Goal: Information Seeking & Learning: Check status

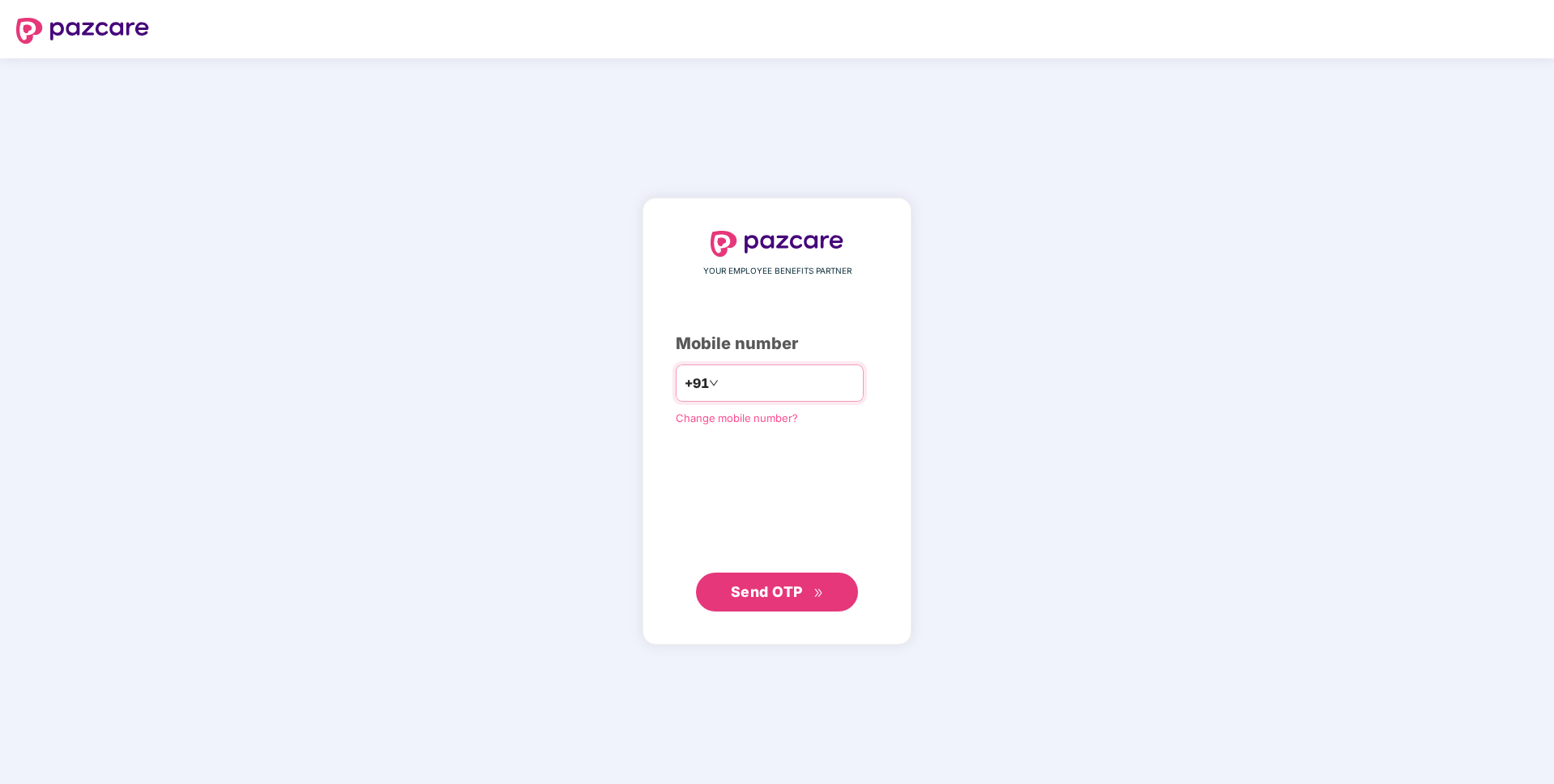
click at [797, 390] on input "number" at bounding box center [788, 382] width 133 height 26
type input "**********"
click at [749, 603] on button "Send OTP" at bounding box center [777, 592] width 162 height 39
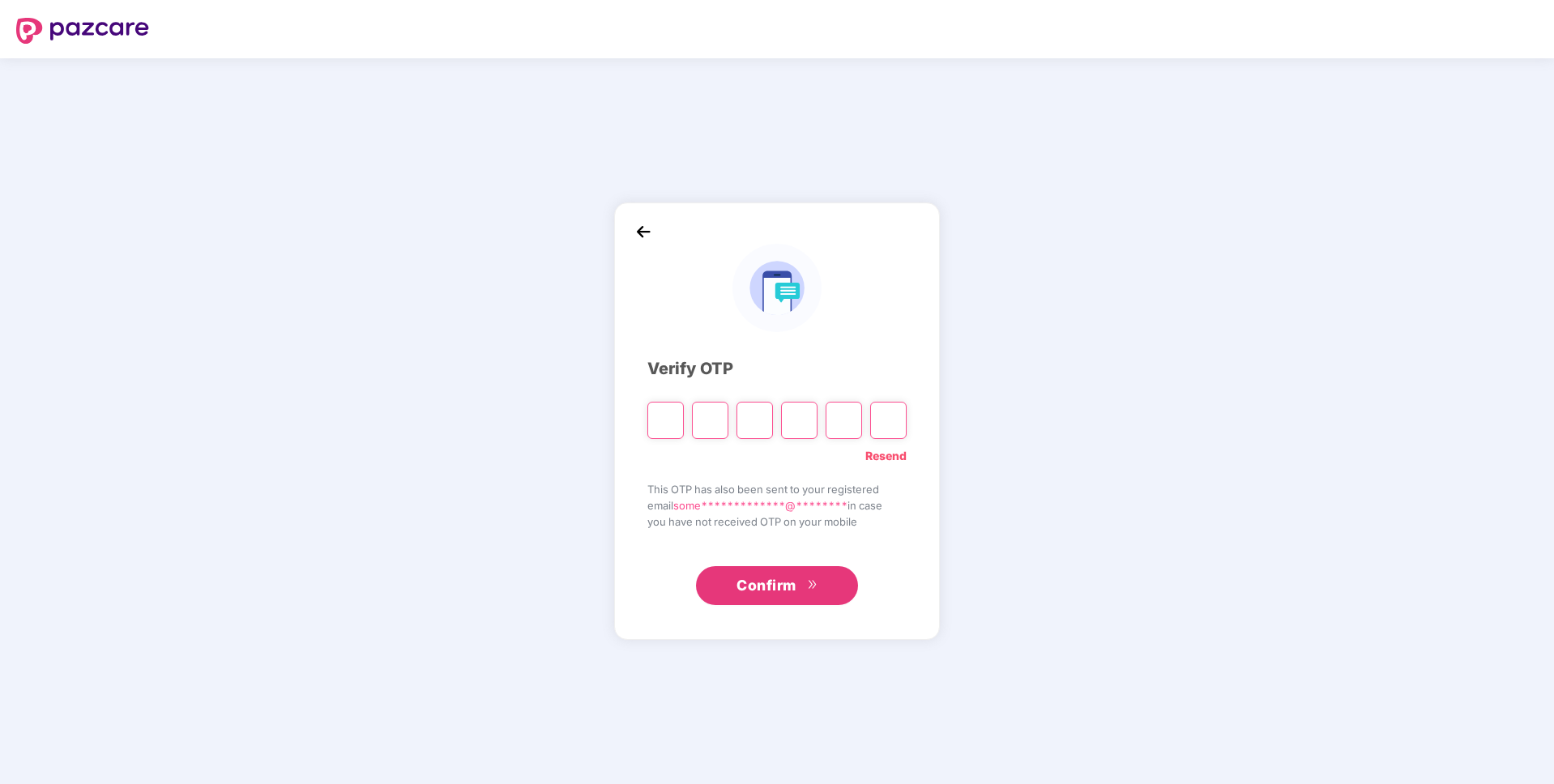
click at [663, 414] on input "Please enter verification code. Digit 1" at bounding box center [665, 421] width 37 height 37
type input "*"
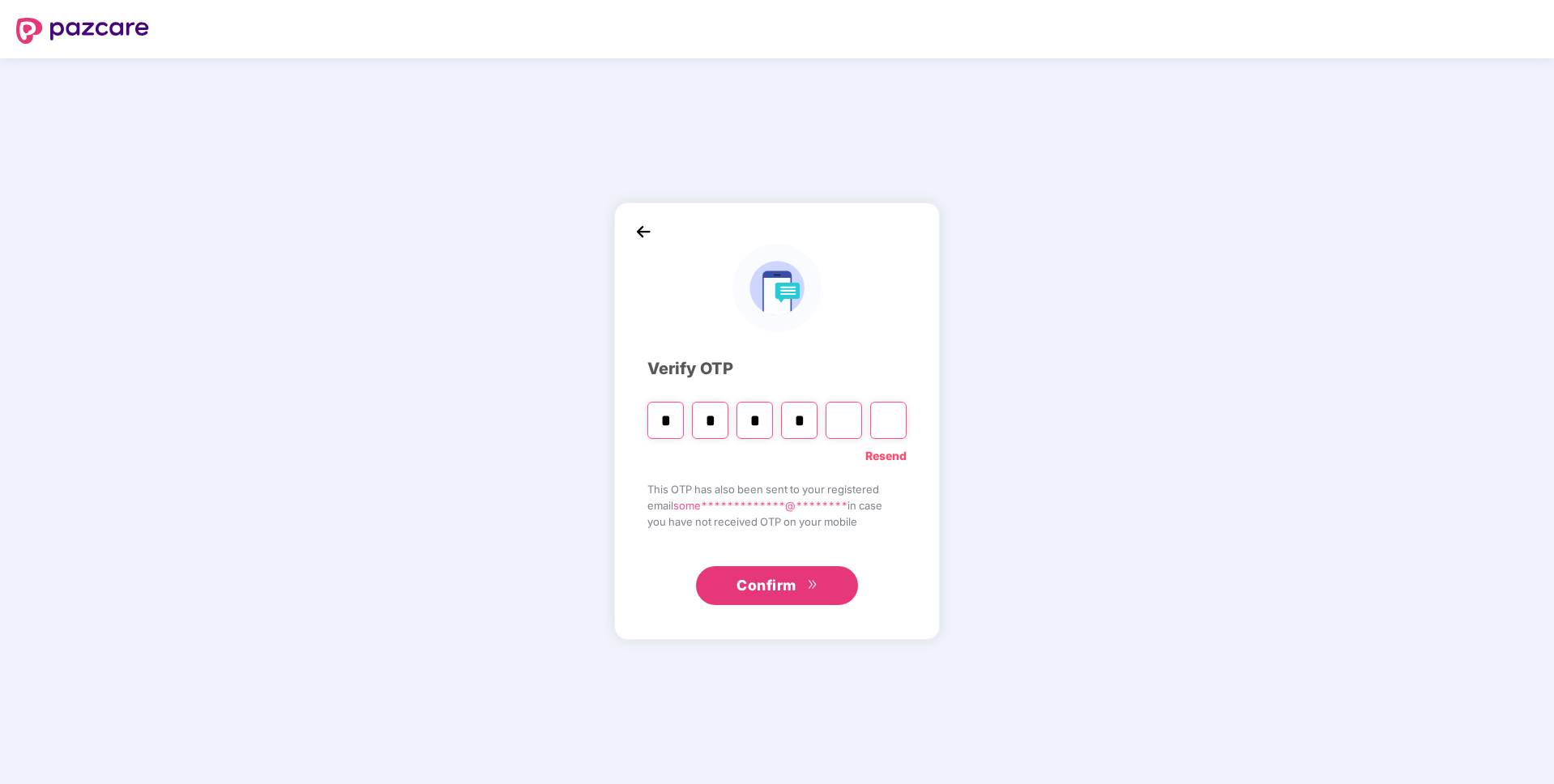
type input "*"
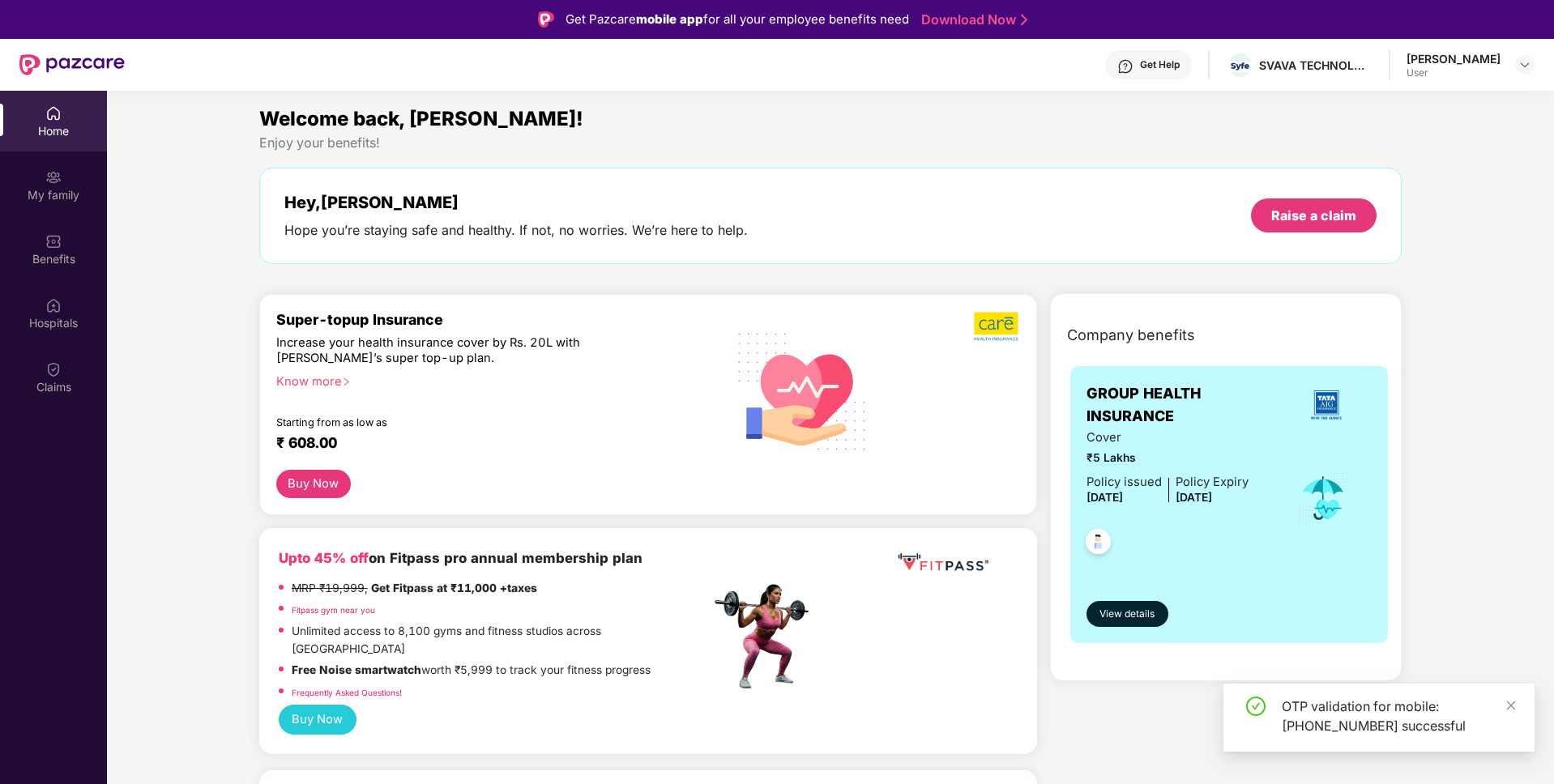
click at [354, 420] on div "Starting from as low as" at bounding box center [459, 421] width 365 height 12
click at [397, 434] on div "₹ 608.00" at bounding box center [485, 444] width 418 height 20
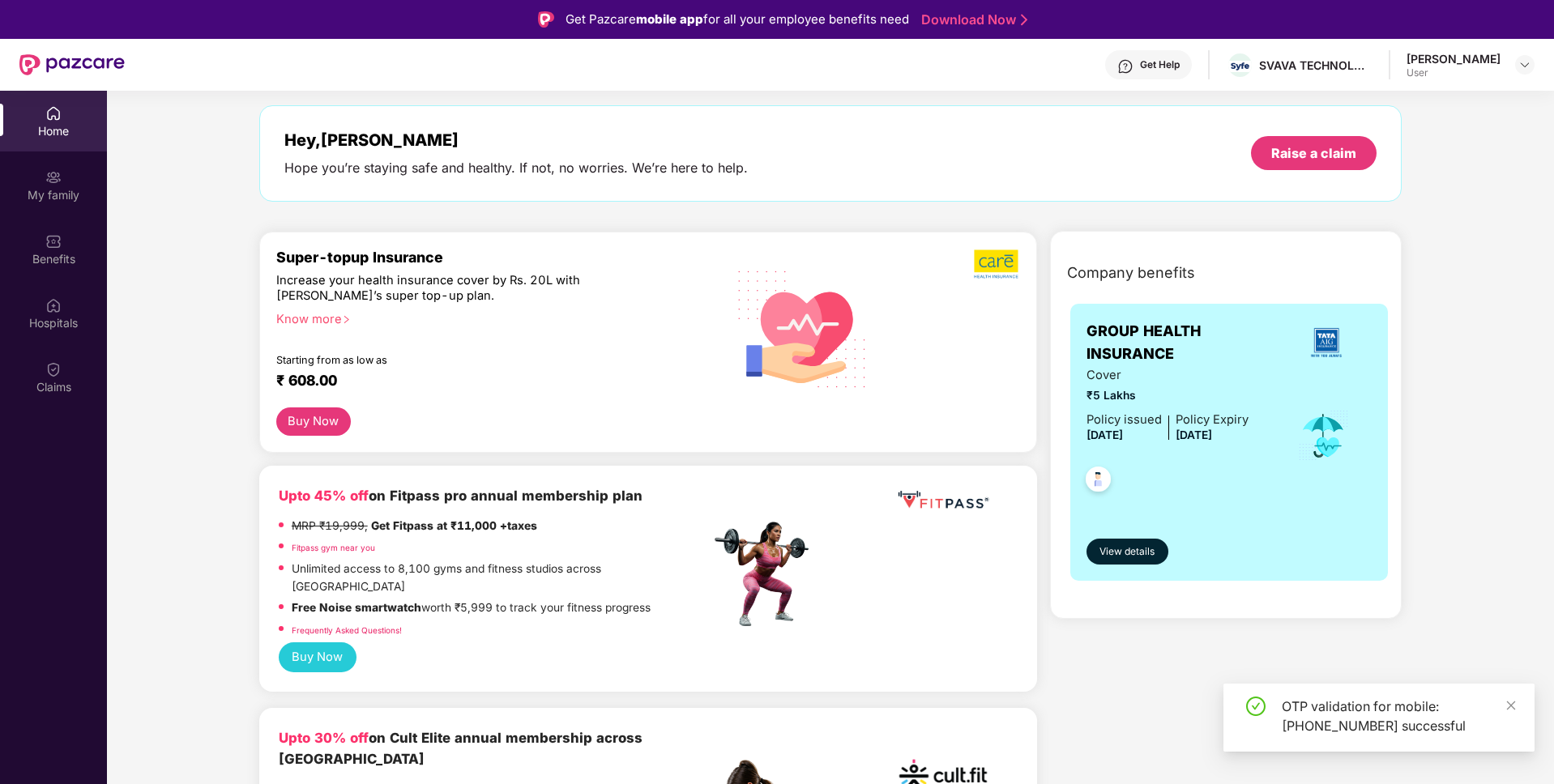
scroll to position [83, 0]
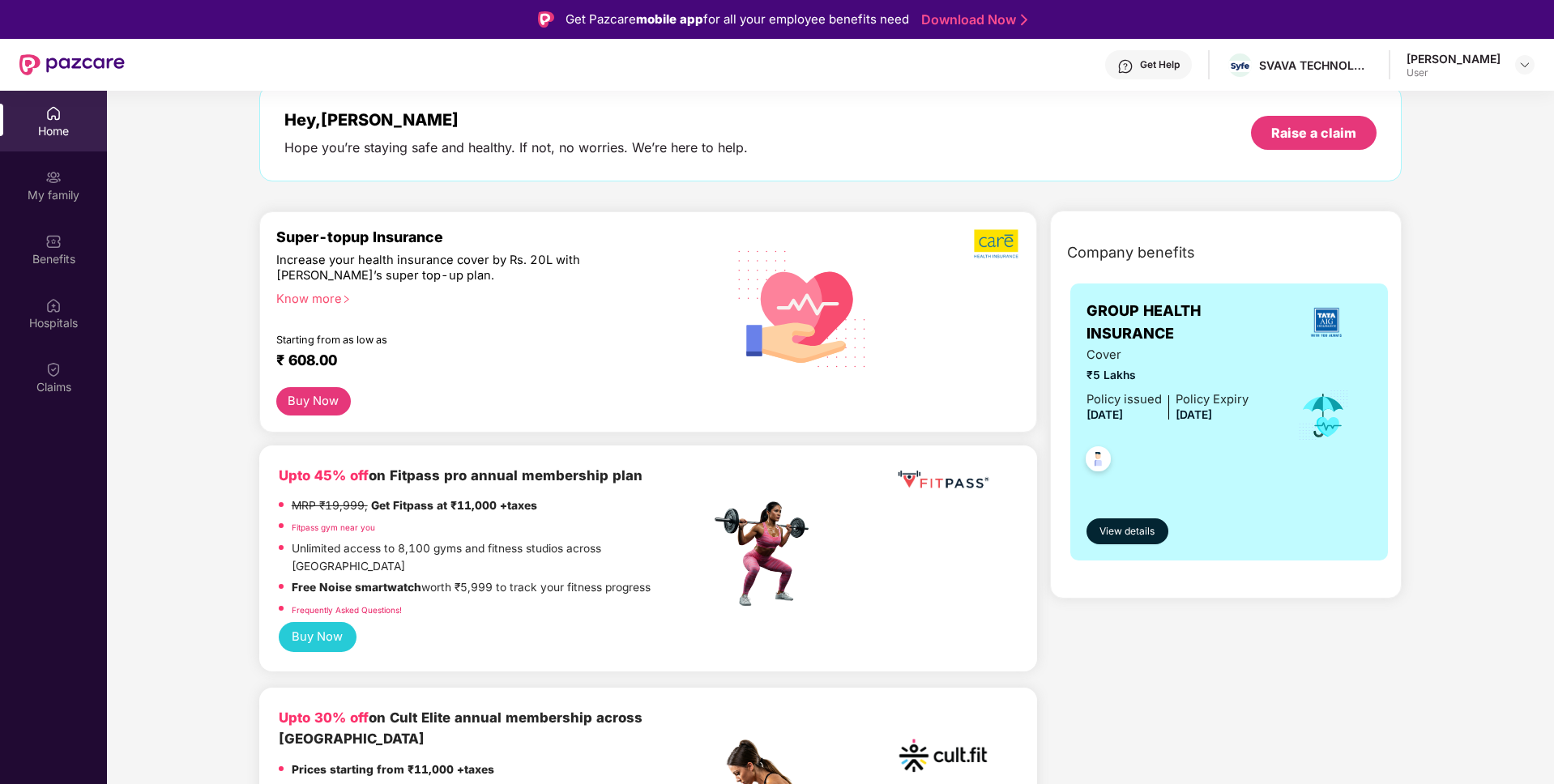
click at [1114, 410] on span "[DATE]" at bounding box center [1104, 414] width 37 height 13
click at [1204, 406] on div "Policy Expiry [DATE]" at bounding box center [1212, 407] width 73 height 35
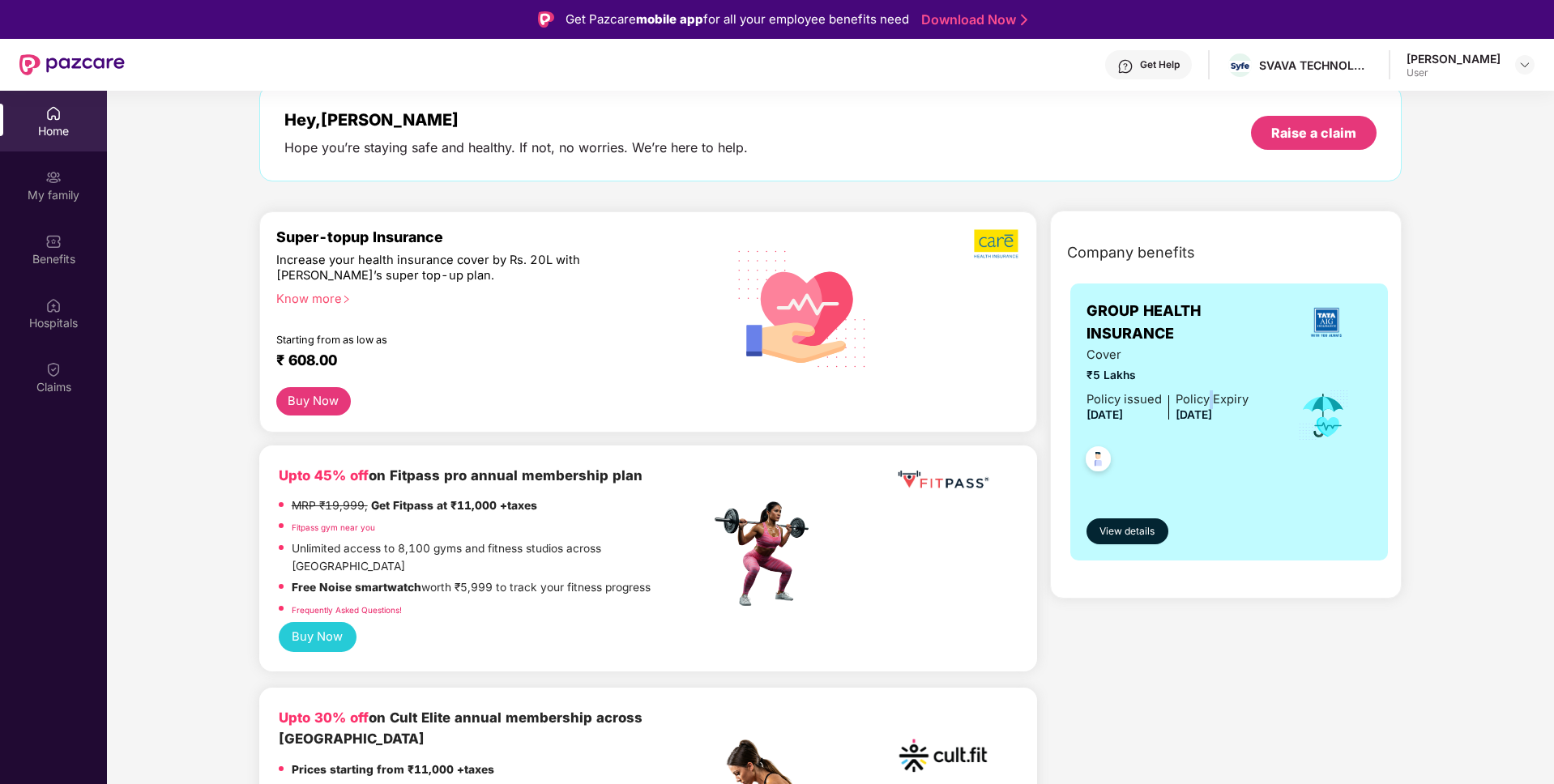
click at [1204, 406] on div "Policy Expiry [DATE]" at bounding box center [1212, 407] width 73 height 35
click at [1212, 413] on span "[DATE]" at bounding box center [1193, 414] width 37 height 13
click at [1121, 431] on div at bounding box center [1167, 455] width 162 height 60
click at [1081, 422] on div "GROUP HEALTH INSURANCE Cover ₹5 Lakhs Policy issued [DATE] Policy Expiry [DATE]…" at bounding box center [1229, 421] width 318 height 277
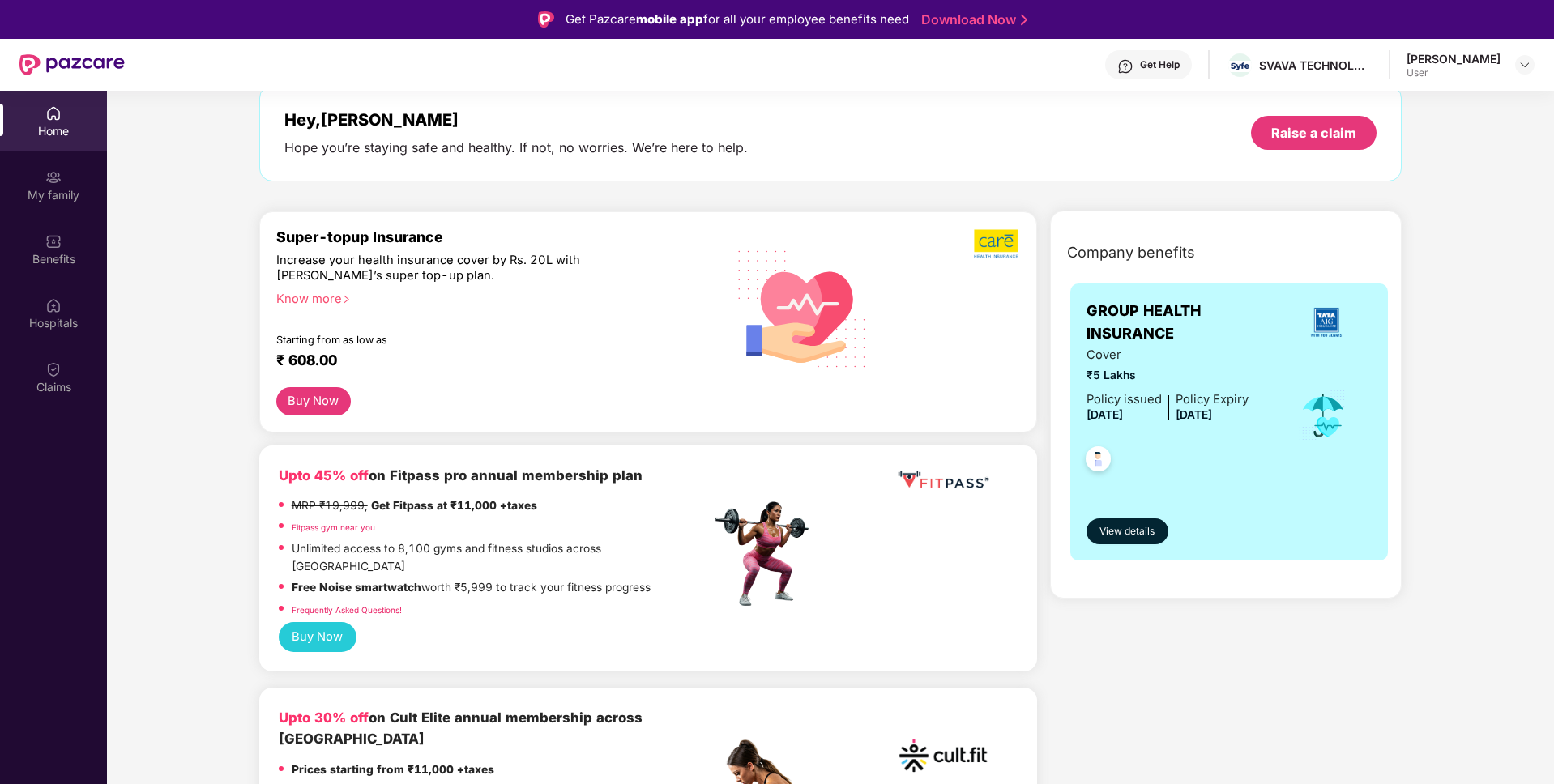
click at [1081, 422] on div "GROUP HEALTH INSURANCE Cover ₹5 Lakhs Policy issued [DATE] Policy Expiry [DATE]…" at bounding box center [1229, 421] width 318 height 277
click at [1122, 418] on span "[DATE]" at bounding box center [1104, 414] width 37 height 13
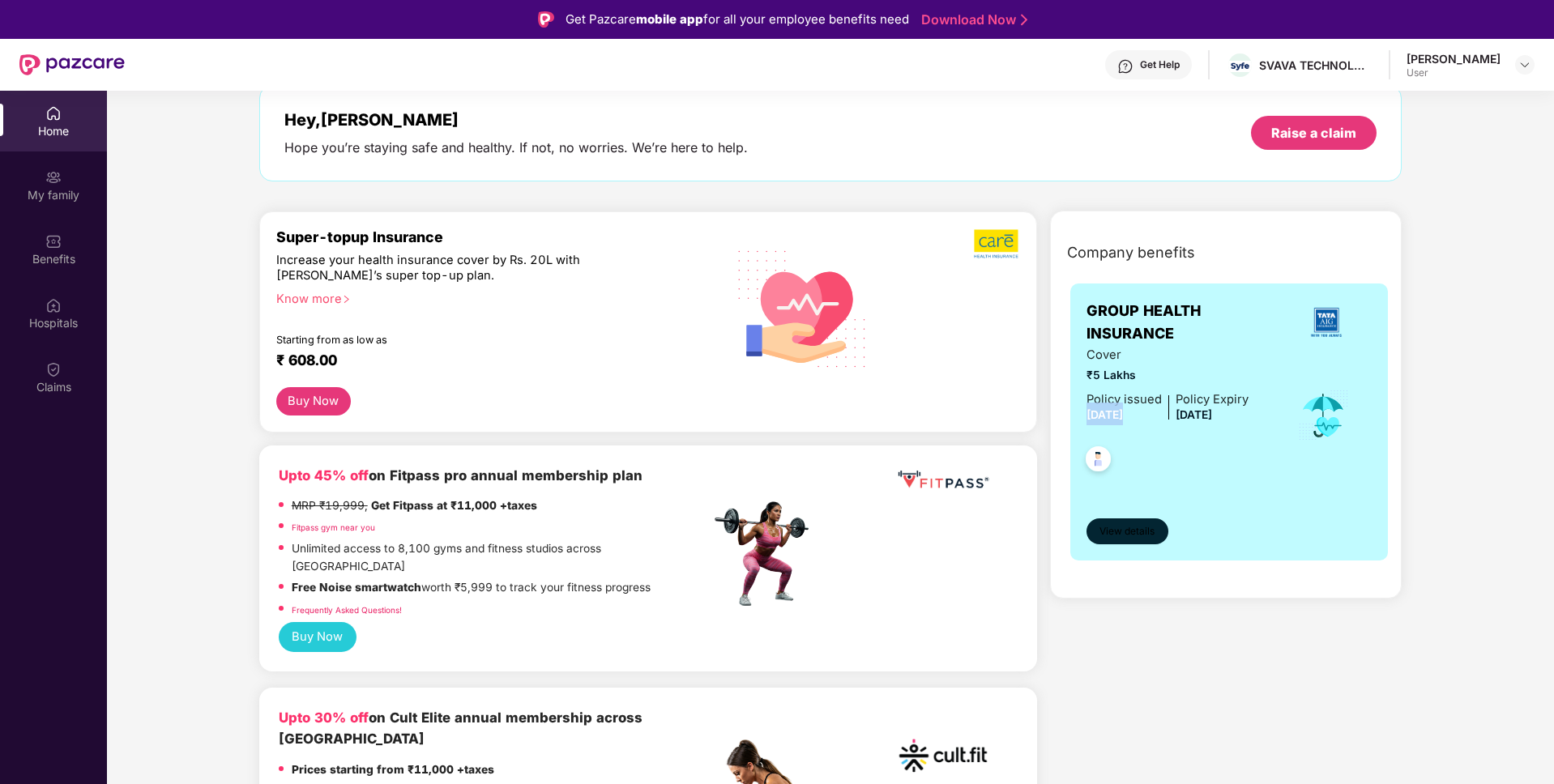
click at [1109, 534] on span "View details" at bounding box center [1127, 531] width 55 height 15
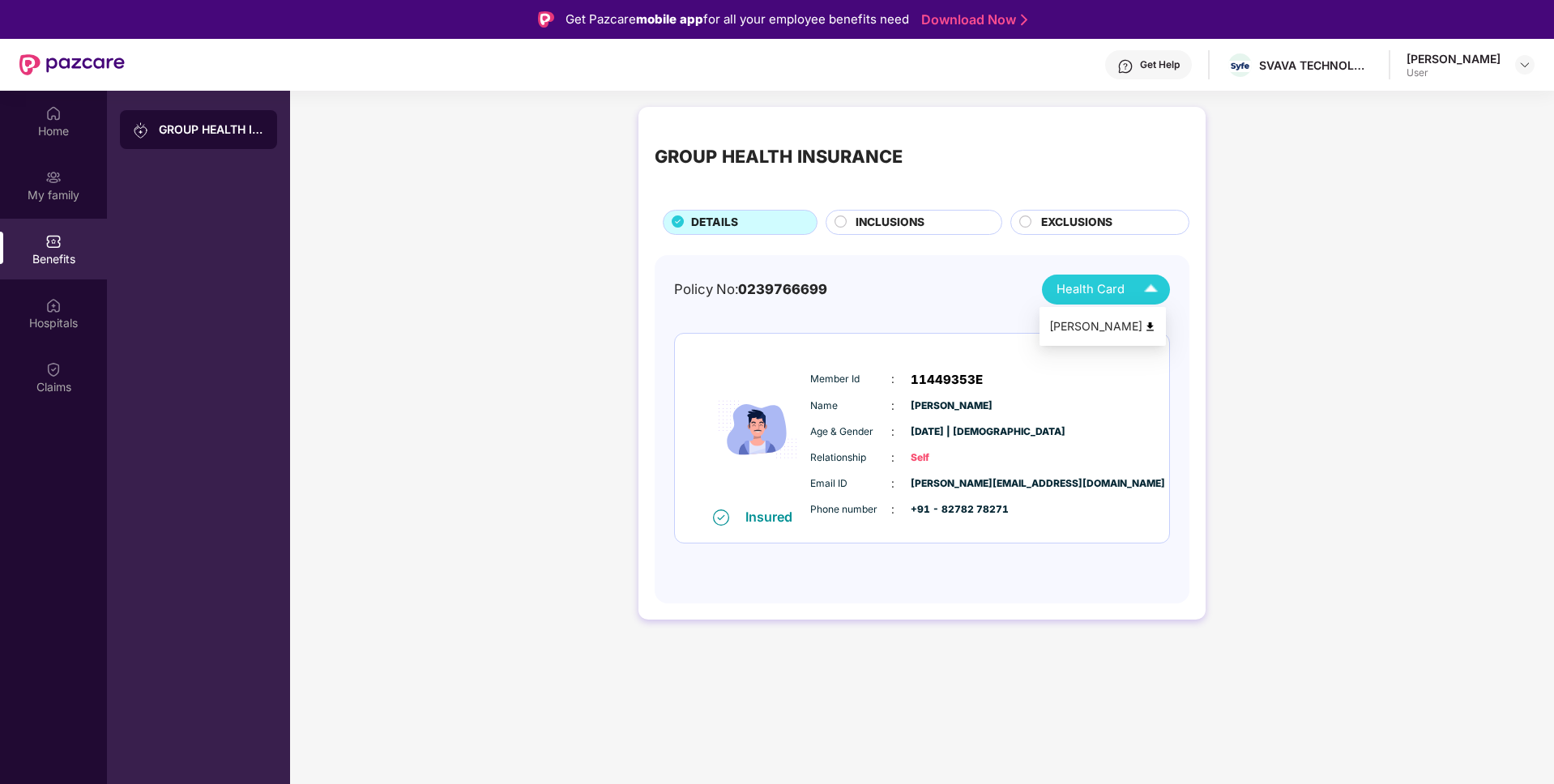
click at [1112, 283] on span "Health Card" at bounding box center [1091, 290] width 68 height 19
click at [887, 348] on div "Insured Member Id : 11449353E Name : [PERSON_NAME] Age & Gender : [DATE] | [DEM…" at bounding box center [921, 438] width 495 height 209
click at [789, 279] on div "Policy No: 0239766699" at bounding box center [750, 290] width 153 height 21
click at [881, 218] on span "INCLUSIONS" at bounding box center [889, 223] width 69 height 18
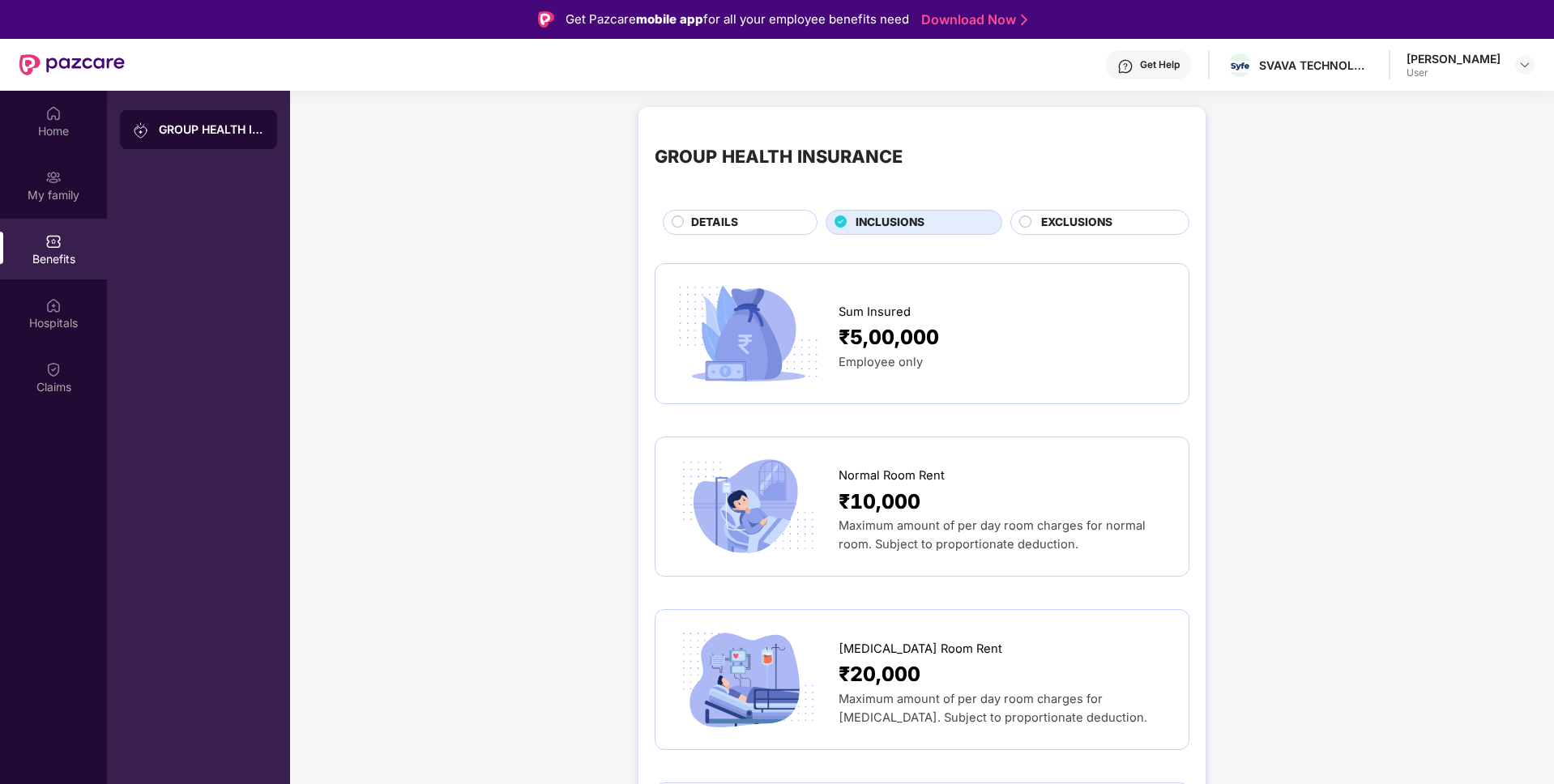
click at [1015, 200] on div "GROUP HEALTH INSURANCE DETAILS INCLUSIONS EXCLUSIONS" at bounding box center [922, 178] width 535 height 111
click at [48, 194] on div "My family" at bounding box center [53, 195] width 107 height 16
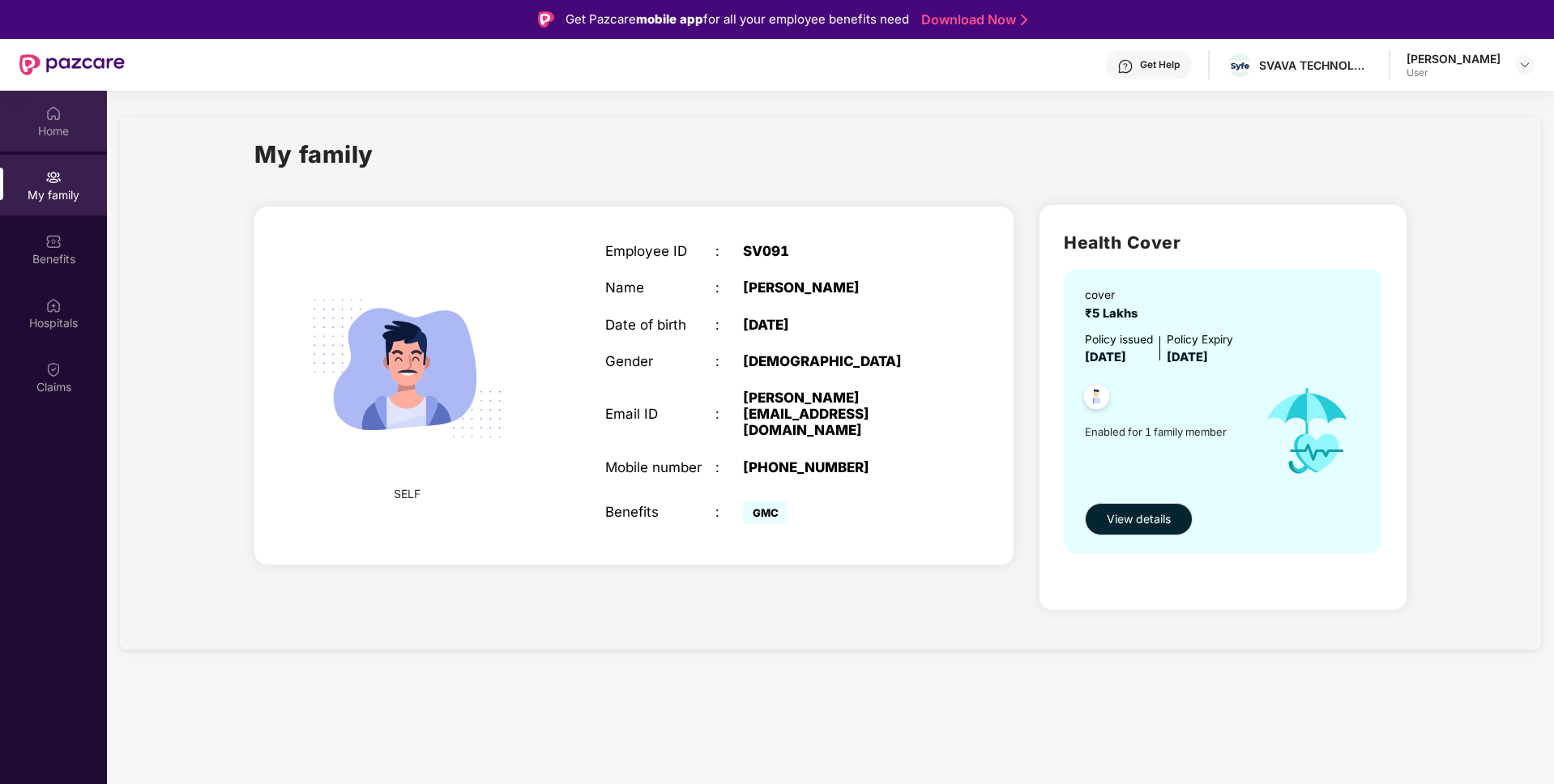
click at [41, 137] on div "Home" at bounding box center [53, 131] width 107 height 16
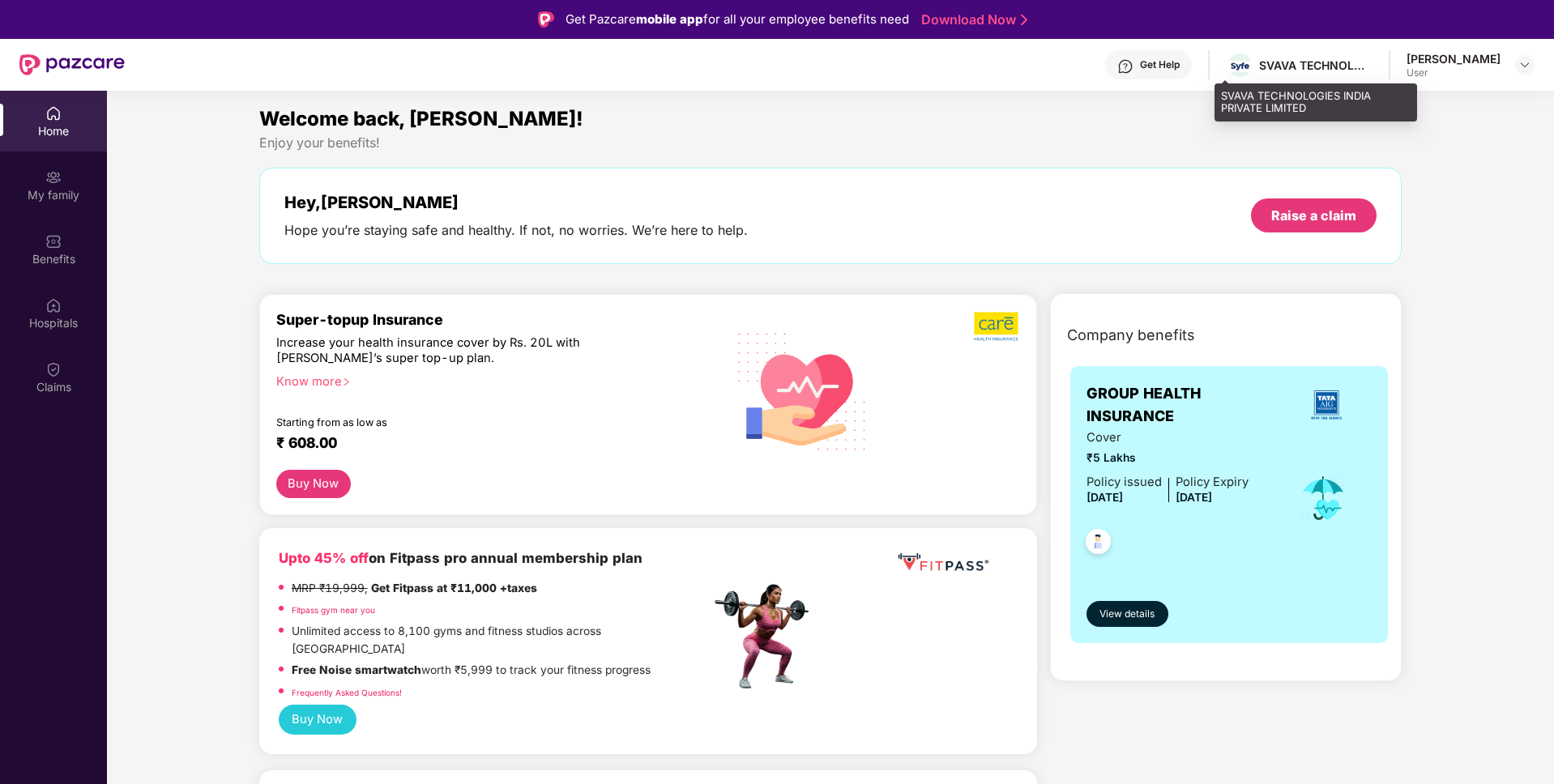
click at [1269, 53] on div "SVAVA TECHNOLOGIES INDIA PRIVATE LIMITED" at bounding box center [1299, 65] width 147 height 29
click at [1445, 64] on div "[PERSON_NAME]" at bounding box center [1452, 58] width 94 height 15
click at [1523, 63] on img at bounding box center [1525, 64] width 13 height 13
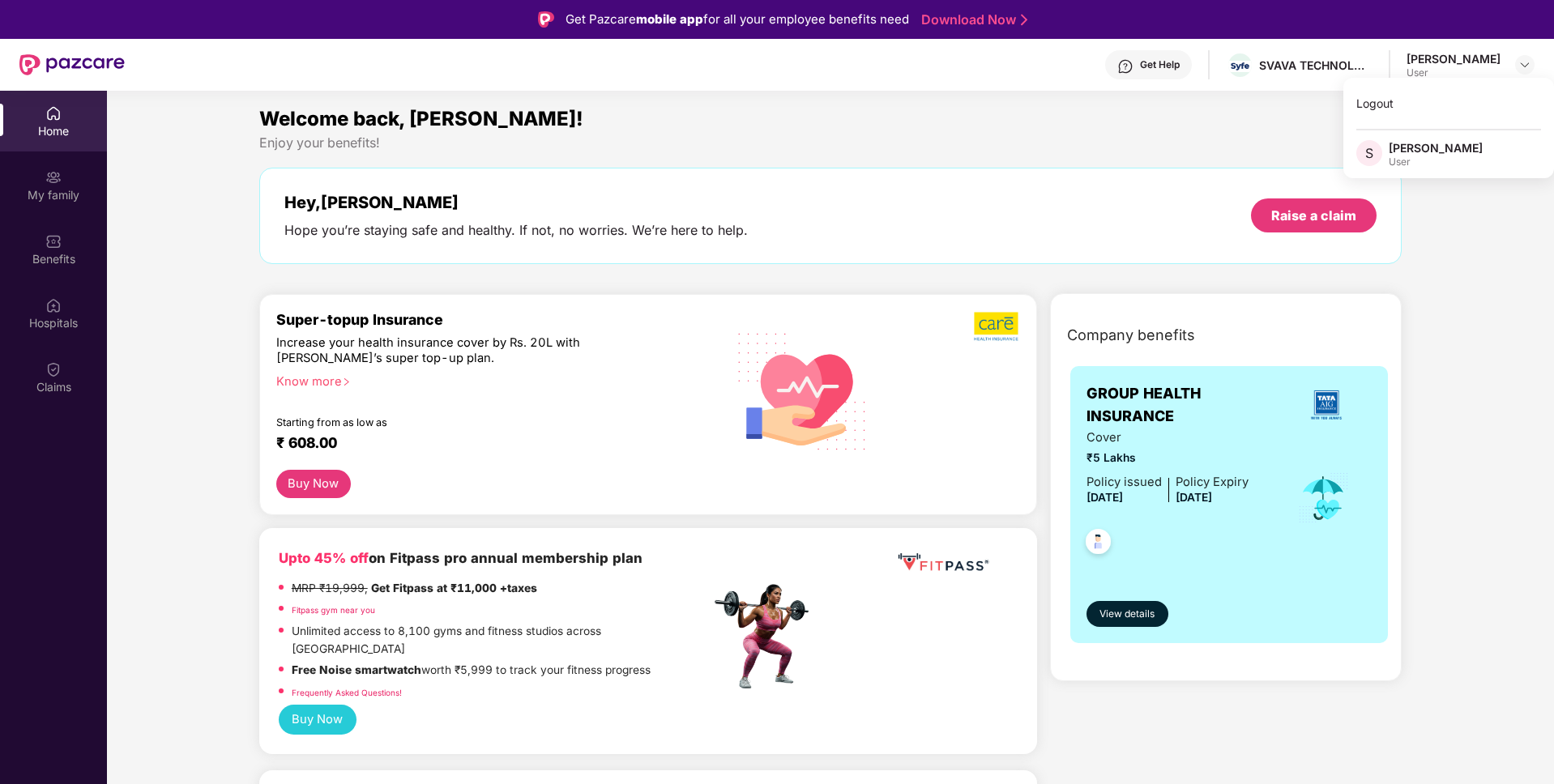
click at [1168, 481] on div at bounding box center [1168, 489] width 1 height 24
click at [1086, 477] on div "Policy issued" at bounding box center [1124, 482] width 76 height 19
click at [1192, 450] on span "₹5 Lakhs" at bounding box center [1167, 459] width 162 height 18
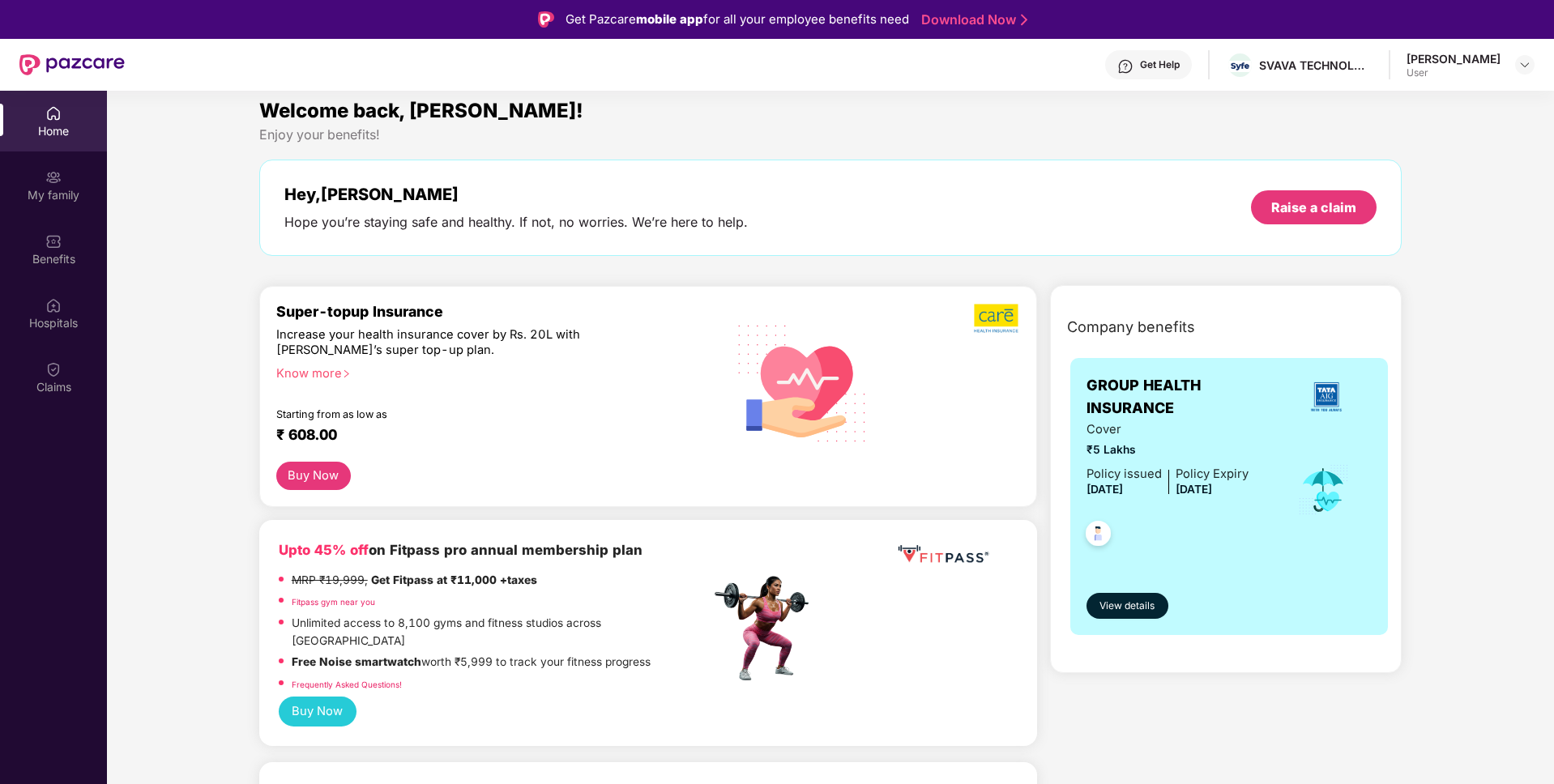
click at [1152, 585] on div "View details" at bounding box center [1229, 592] width 286 height 54
click at [1119, 611] on span "View details" at bounding box center [1127, 606] width 55 height 15
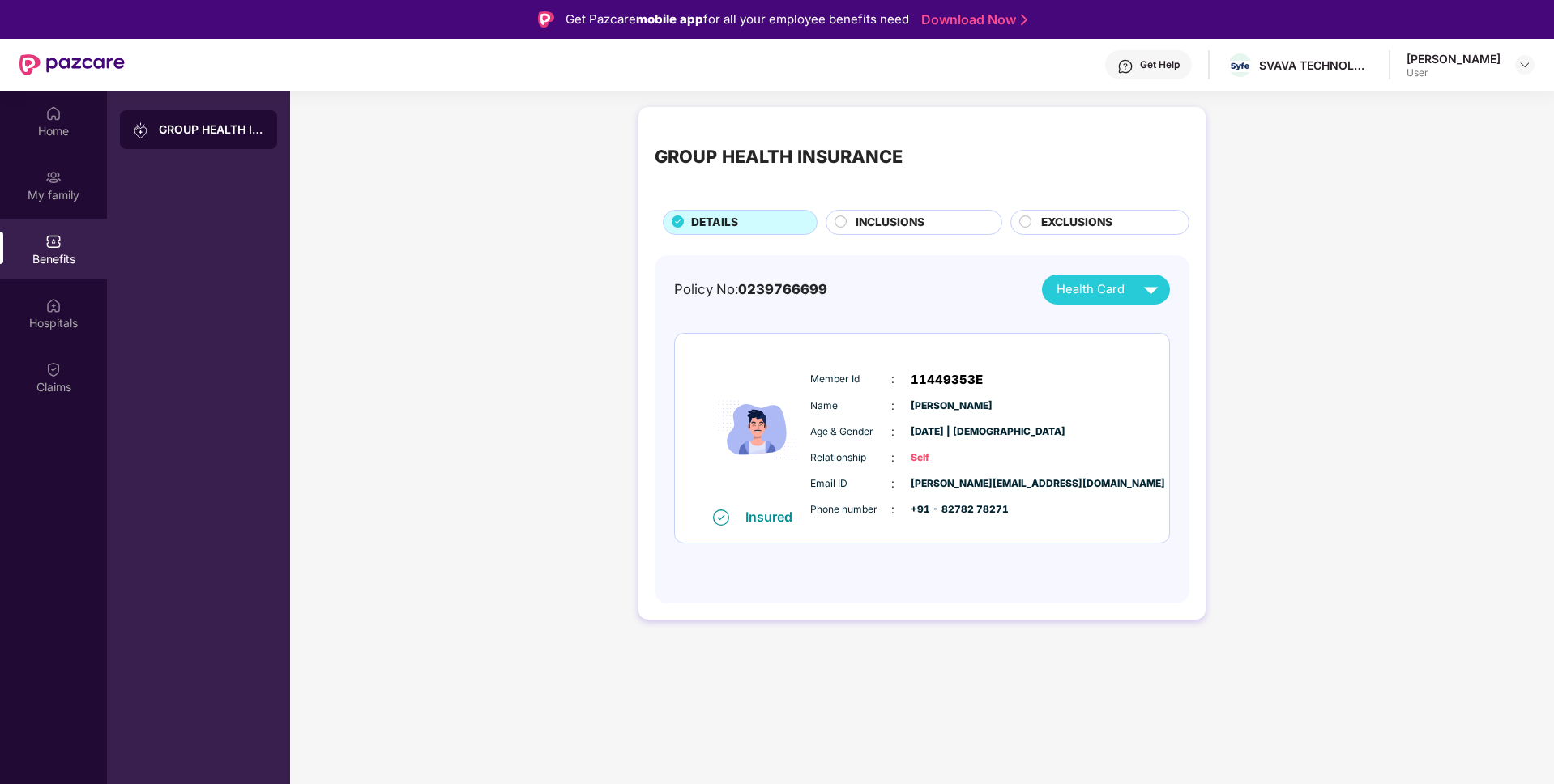
click at [960, 376] on span "11449353E" at bounding box center [946, 380] width 72 height 20
click at [778, 283] on span "0239766699" at bounding box center [782, 289] width 89 height 16
copy span "0239766699"
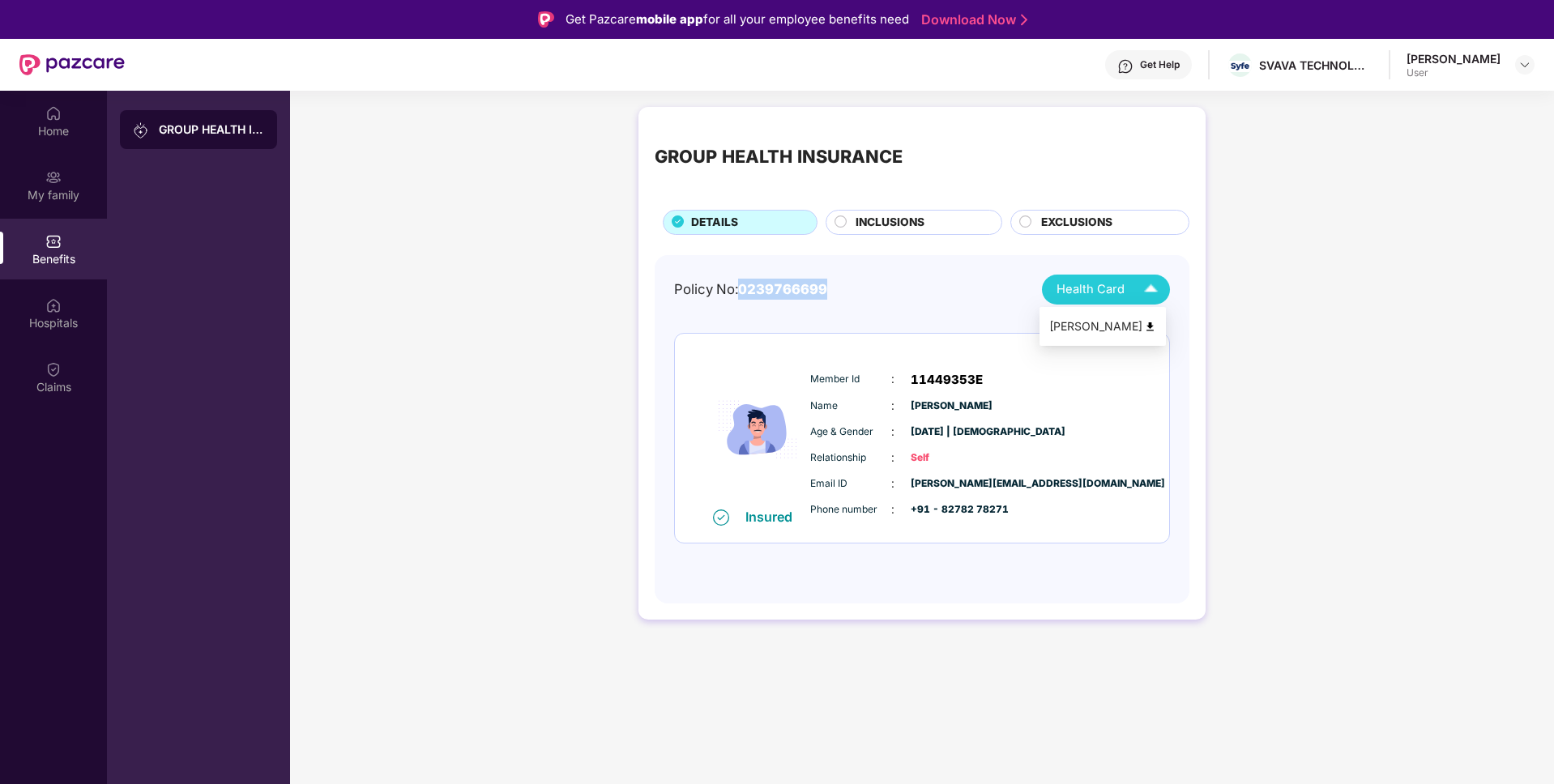
click at [1127, 290] on div "Health Card" at bounding box center [1111, 290] width 109 height 29
click at [1271, 260] on div "GROUP HEALTH INSURANCE DETAILS INCLUSIONS EXCLUSIONS Policy No: 0239766699 Heal…" at bounding box center [921, 372] width 1264 height 545
click at [58, 140] on div "Home" at bounding box center [53, 121] width 107 height 61
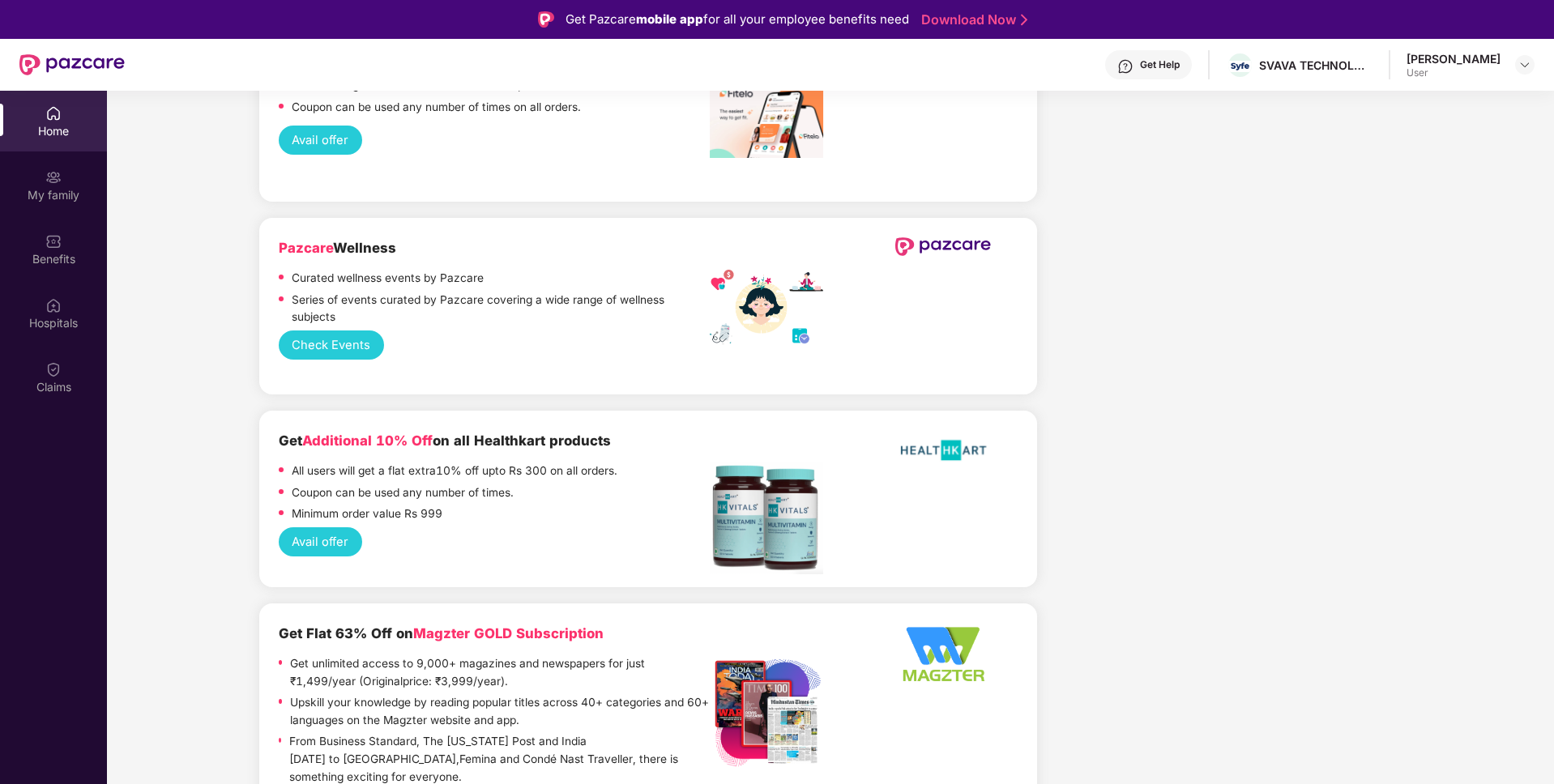
scroll to position [2555, 0]
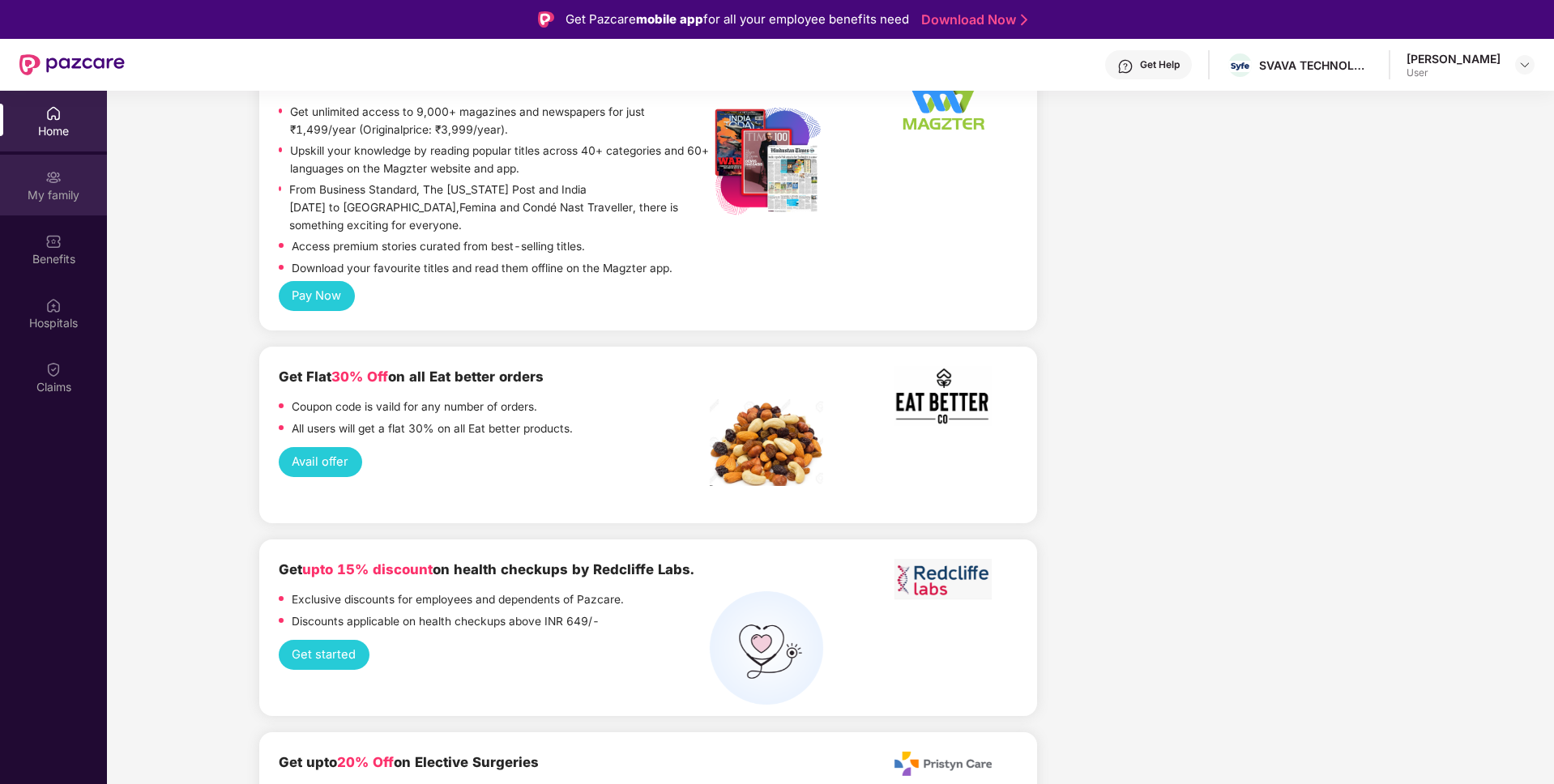
click at [30, 163] on div "My family" at bounding box center [53, 185] width 107 height 61
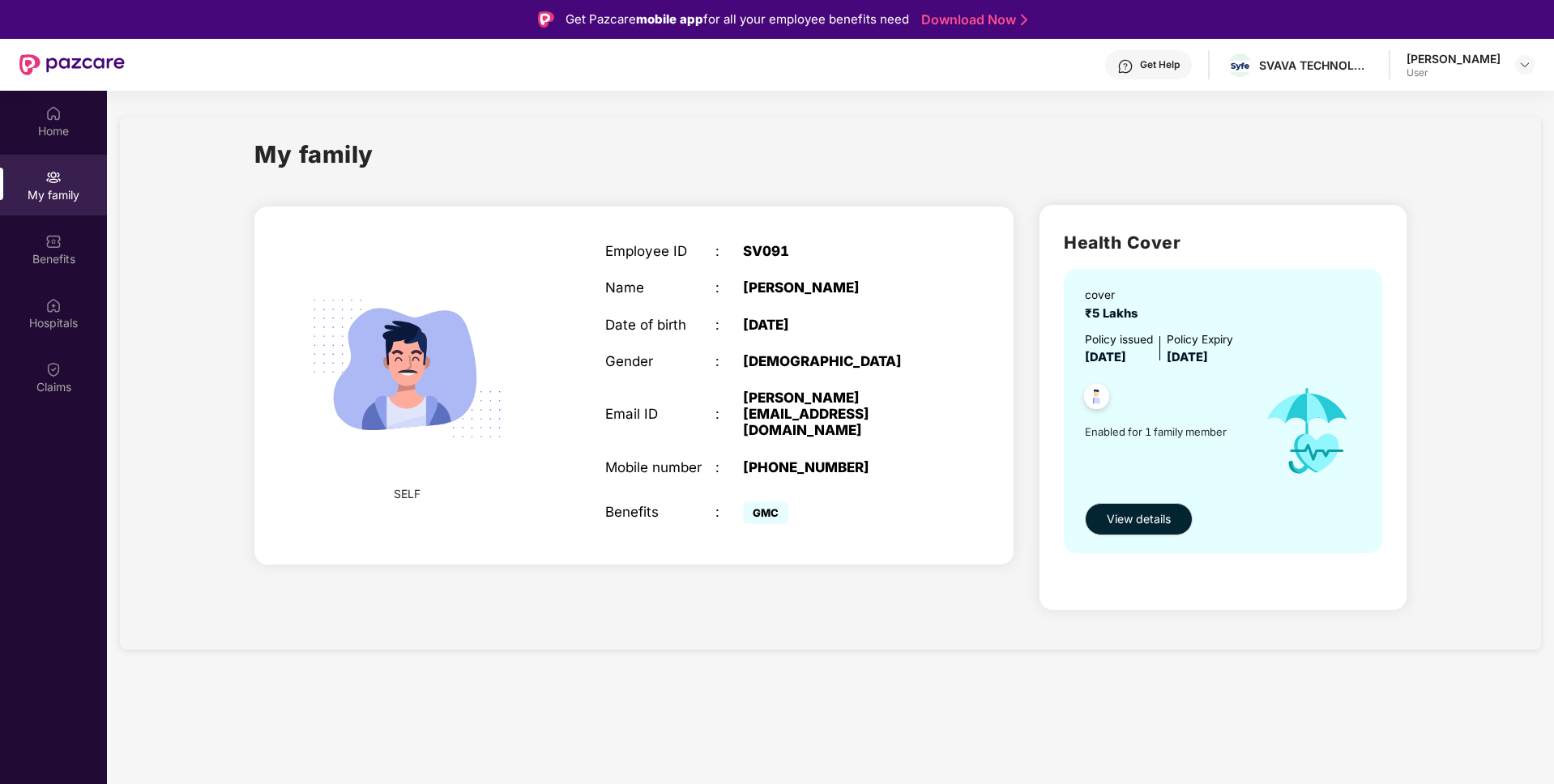
click at [757, 502] on span "GMC" at bounding box center [765, 512] width 45 height 22
click at [879, 495] on div "GMC" at bounding box center [839, 511] width 192 height 32
click at [1114, 387] on img at bounding box center [1096, 398] width 40 height 40
